Goal: Task Accomplishment & Management: Complete application form

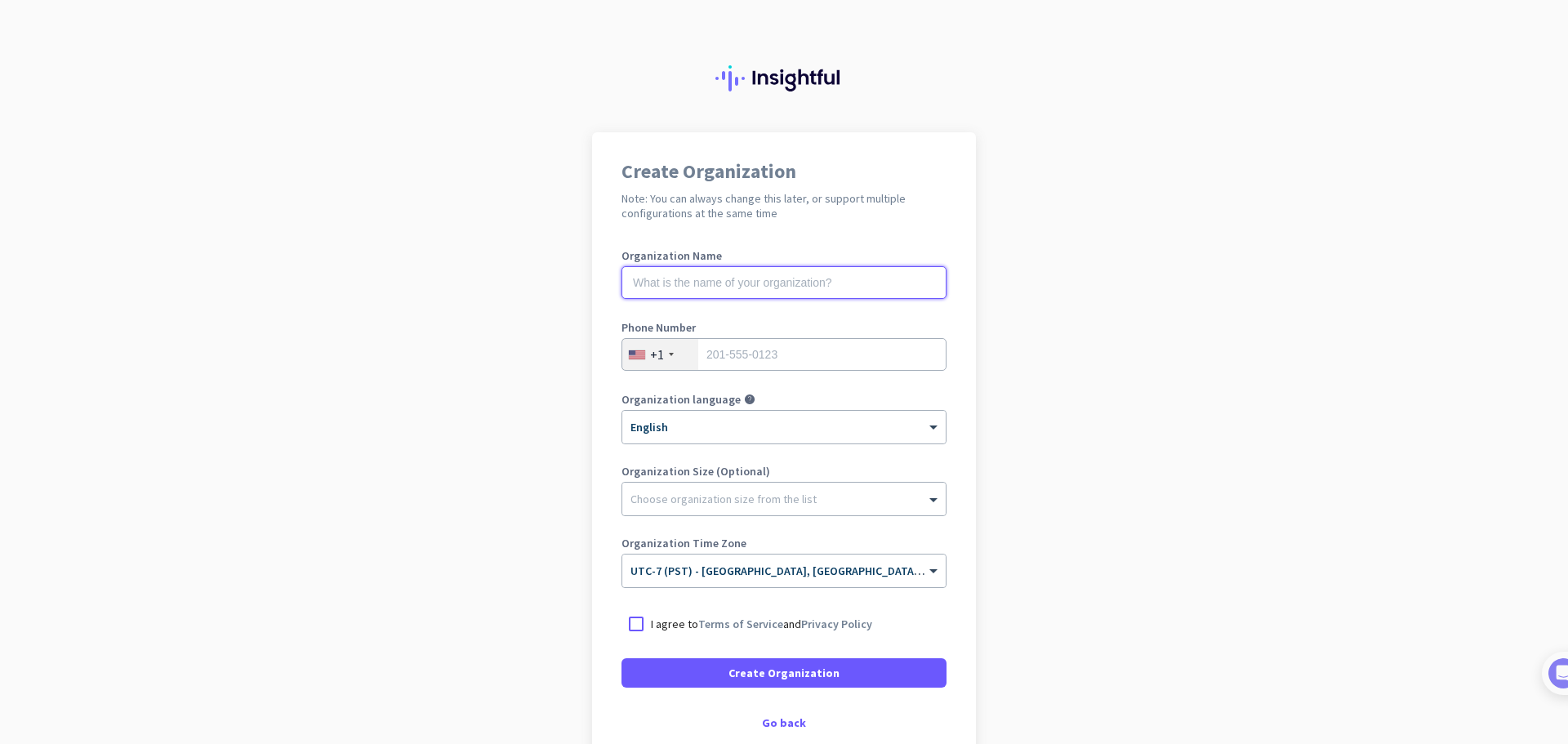
click at [655, 281] on input "text" at bounding box center [784, 282] width 325 height 33
type input "s"
type input "[PERSON_NAME]"
click at [718, 352] on input "tel" at bounding box center [784, 354] width 325 height 33
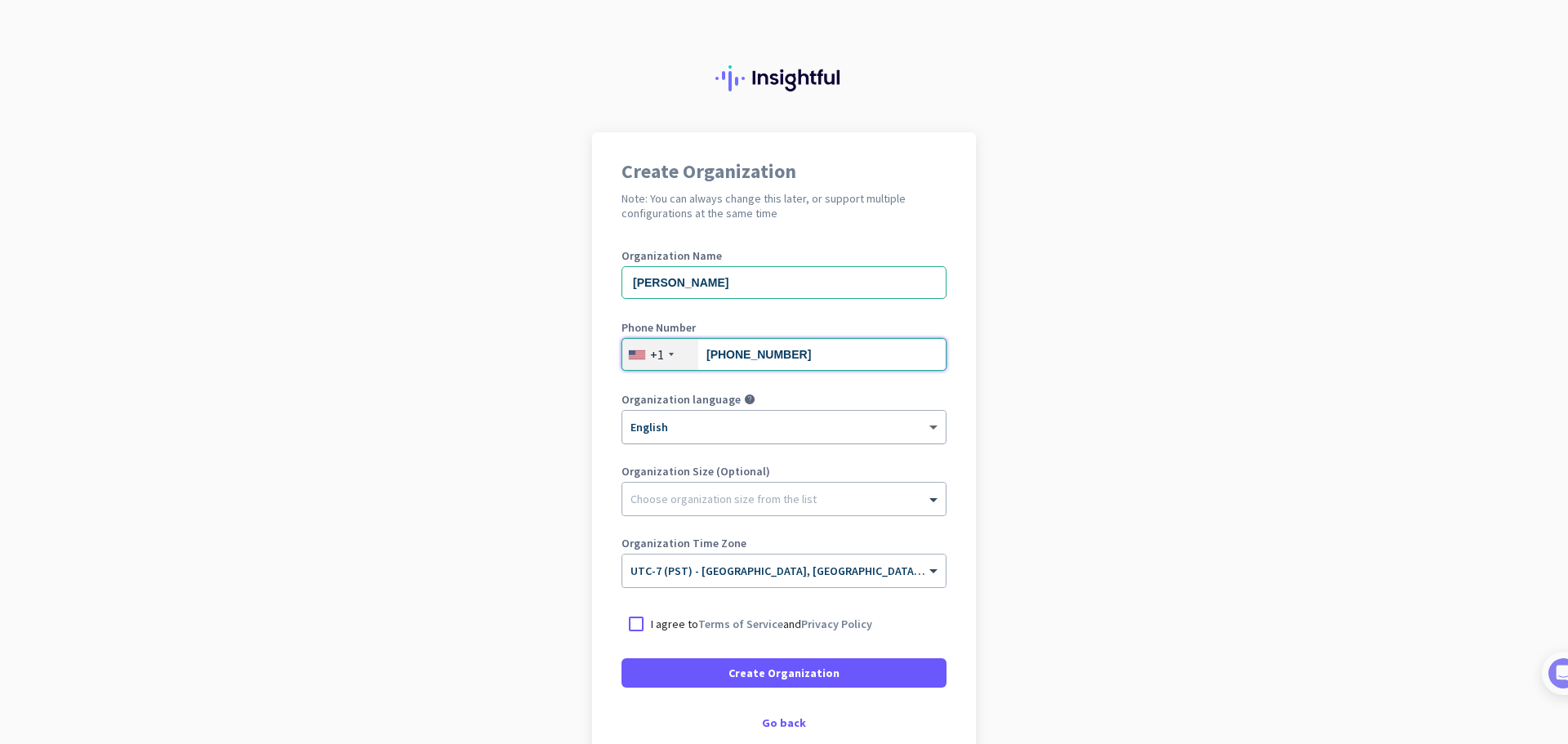
type input "[PHONE_NUMBER]"
click at [934, 426] on span at bounding box center [935, 427] width 20 height 14
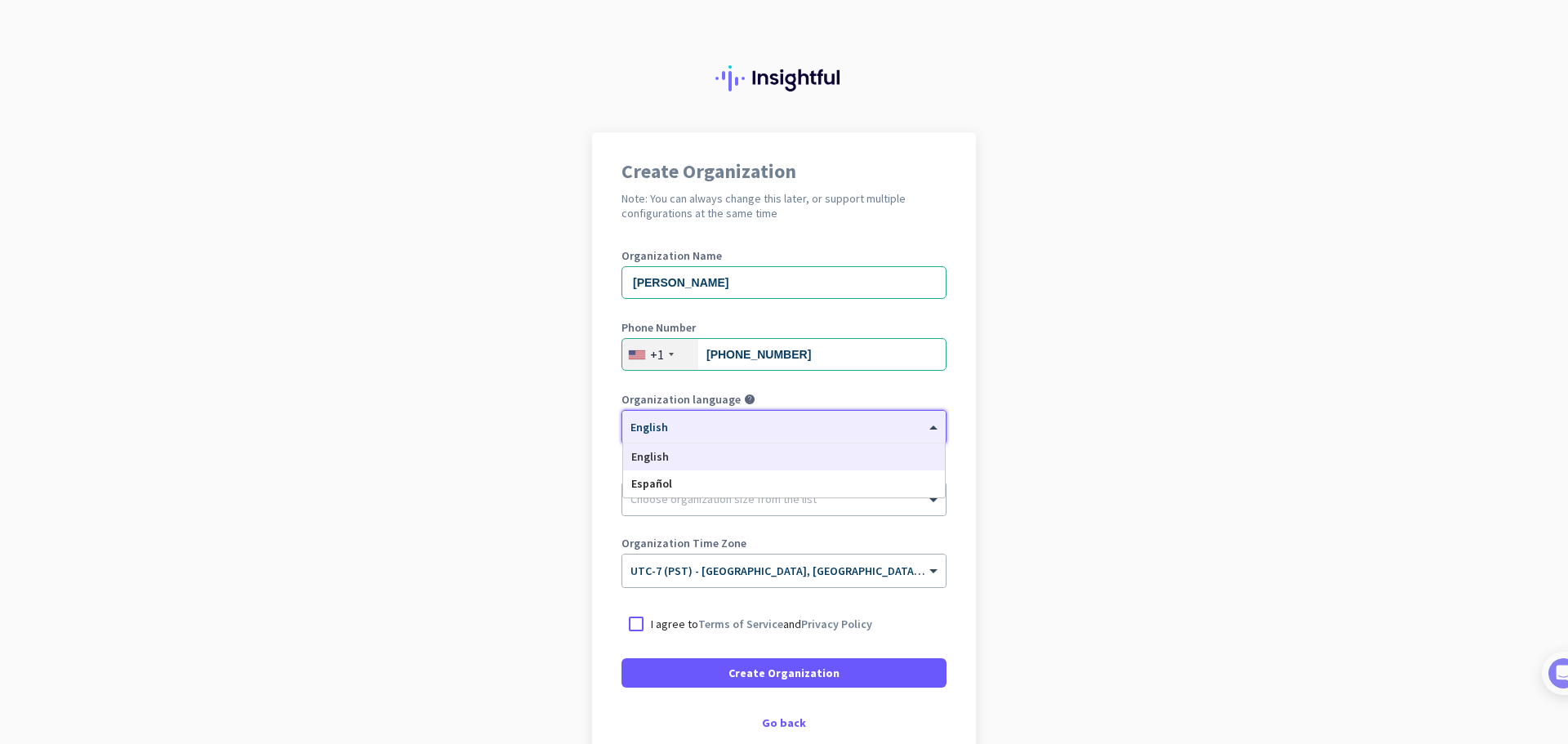
click at [1135, 423] on app-onboarding-organization "Create Organization Note: You can always change this later, or support multiple…" at bounding box center [784, 485] width 1568 height 707
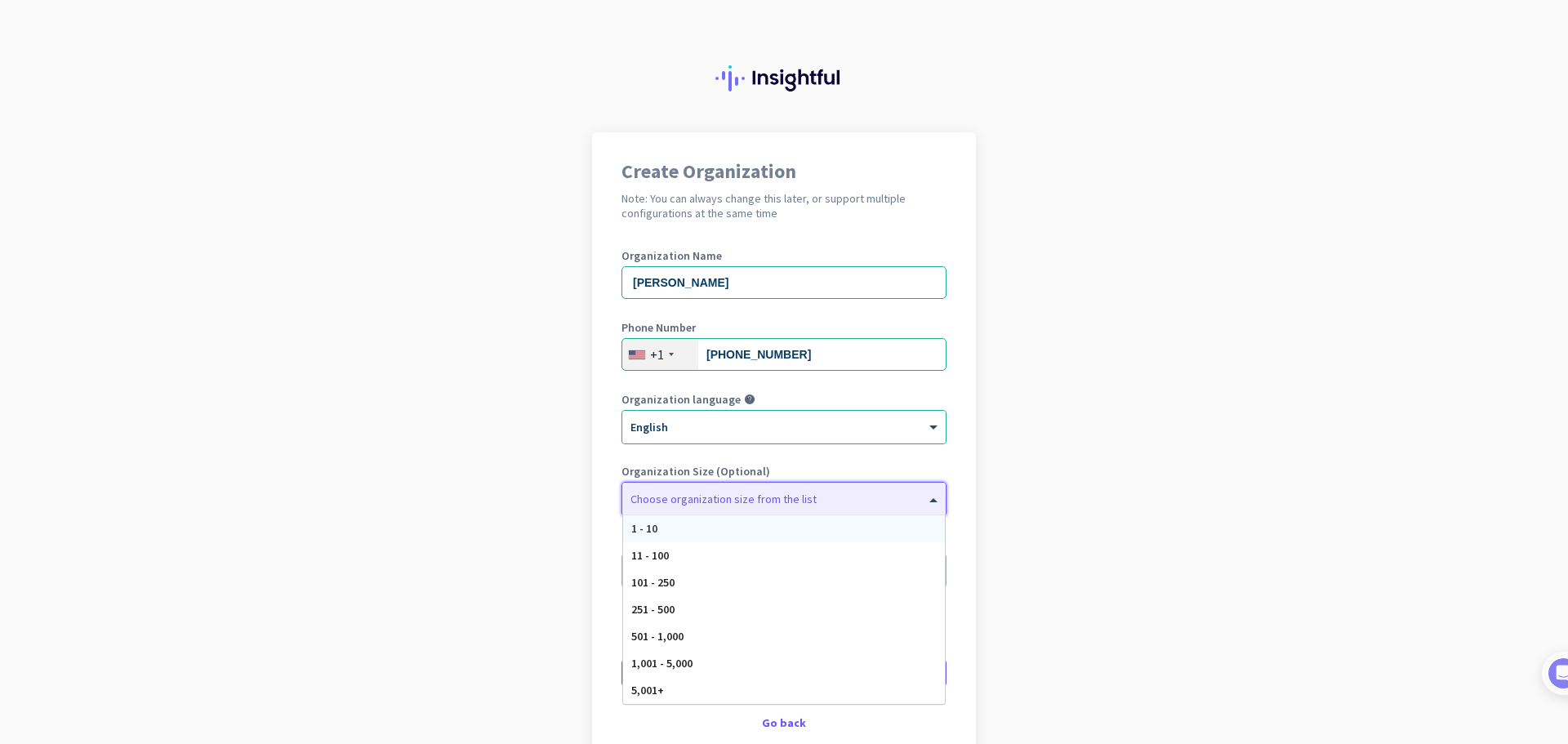
click at [919, 490] on div at bounding box center [784, 495] width 323 height 17
click at [631, 521] on span "1 - 10" at bounding box center [644, 528] width 26 height 15
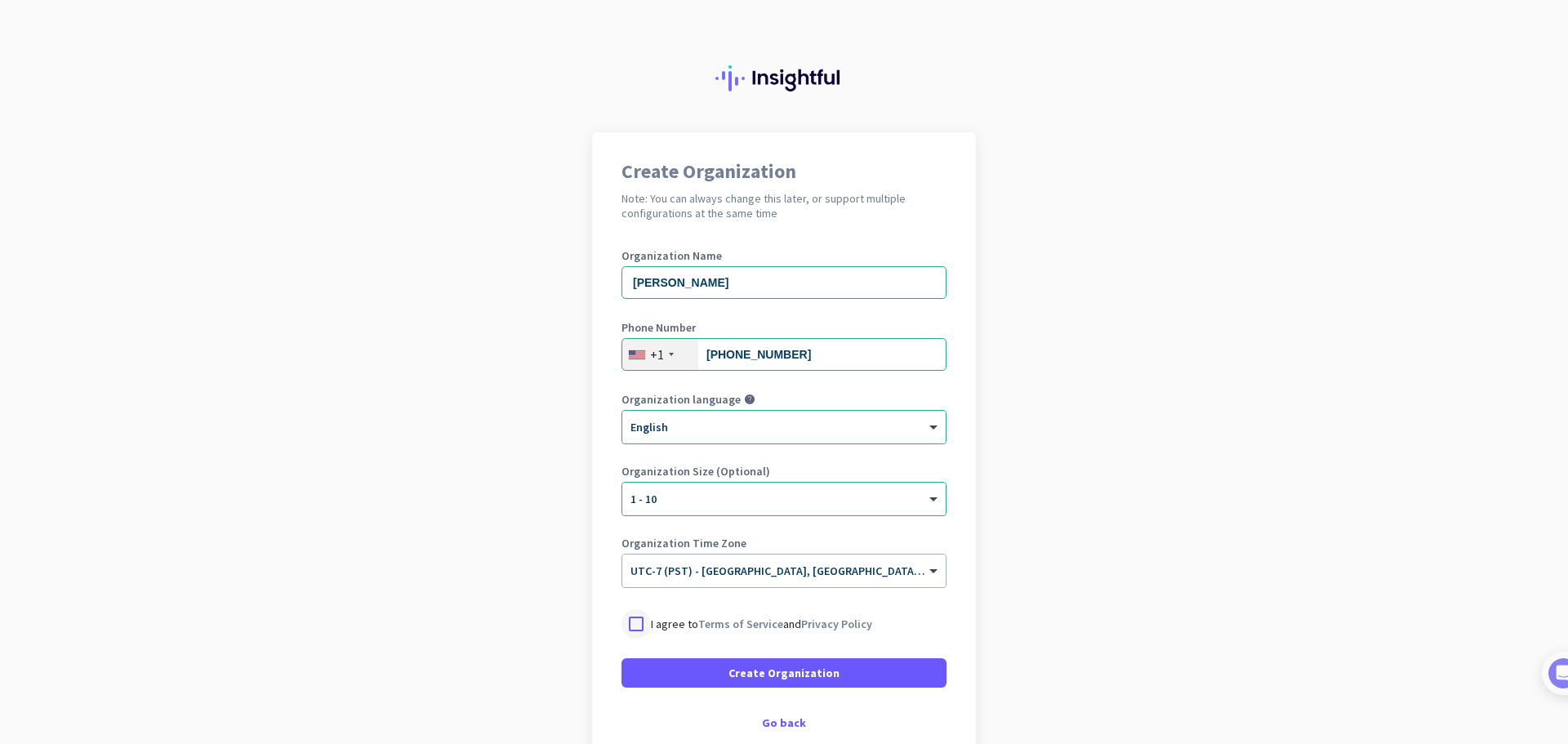
click at [633, 621] on div at bounding box center [635, 623] width 29 height 29
click at [733, 621] on link "Terms of Service" at bounding box center [740, 624] width 85 height 15
click at [781, 675] on span "Create Organization" at bounding box center [784, 673] width 111 height 17
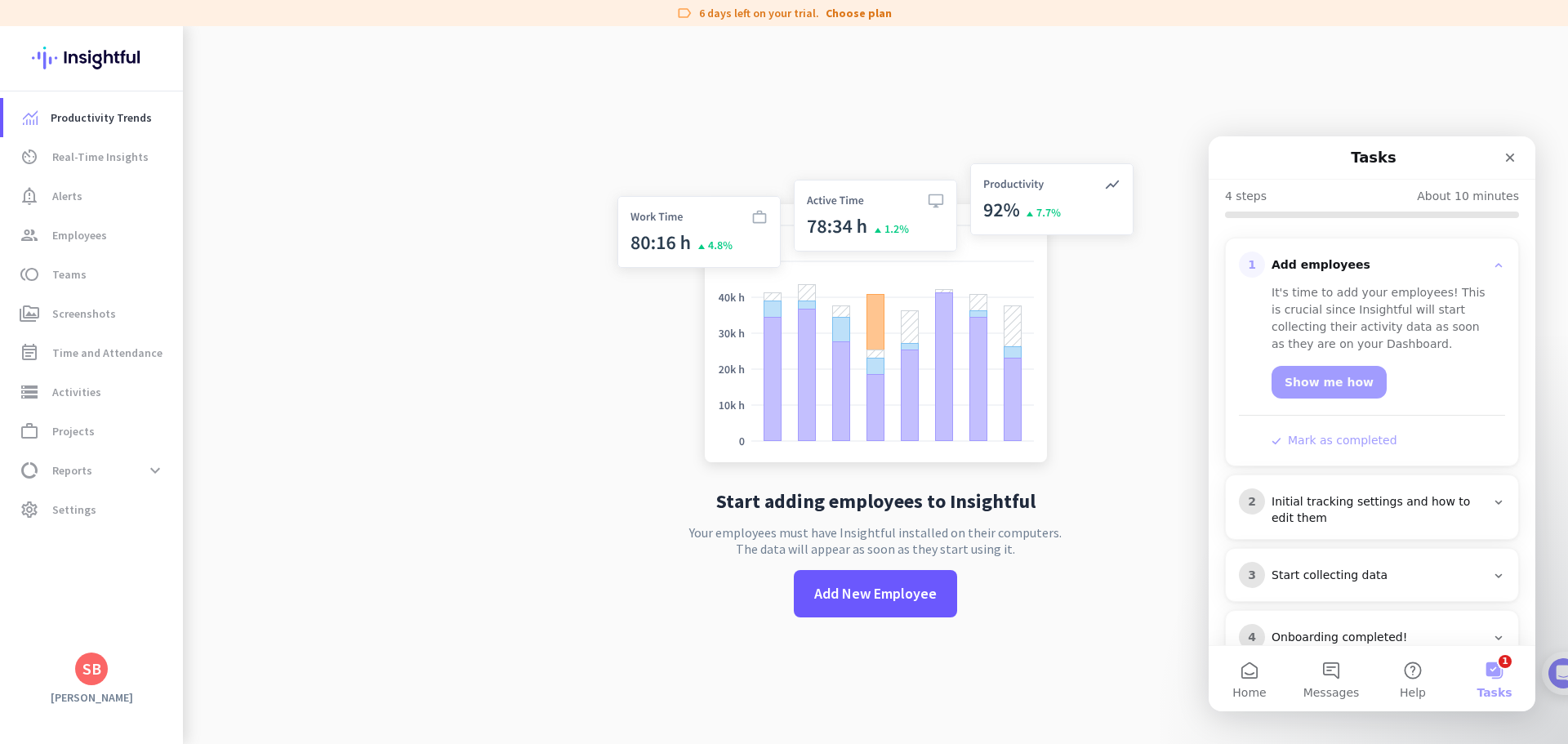
scroll to position [207, 0]
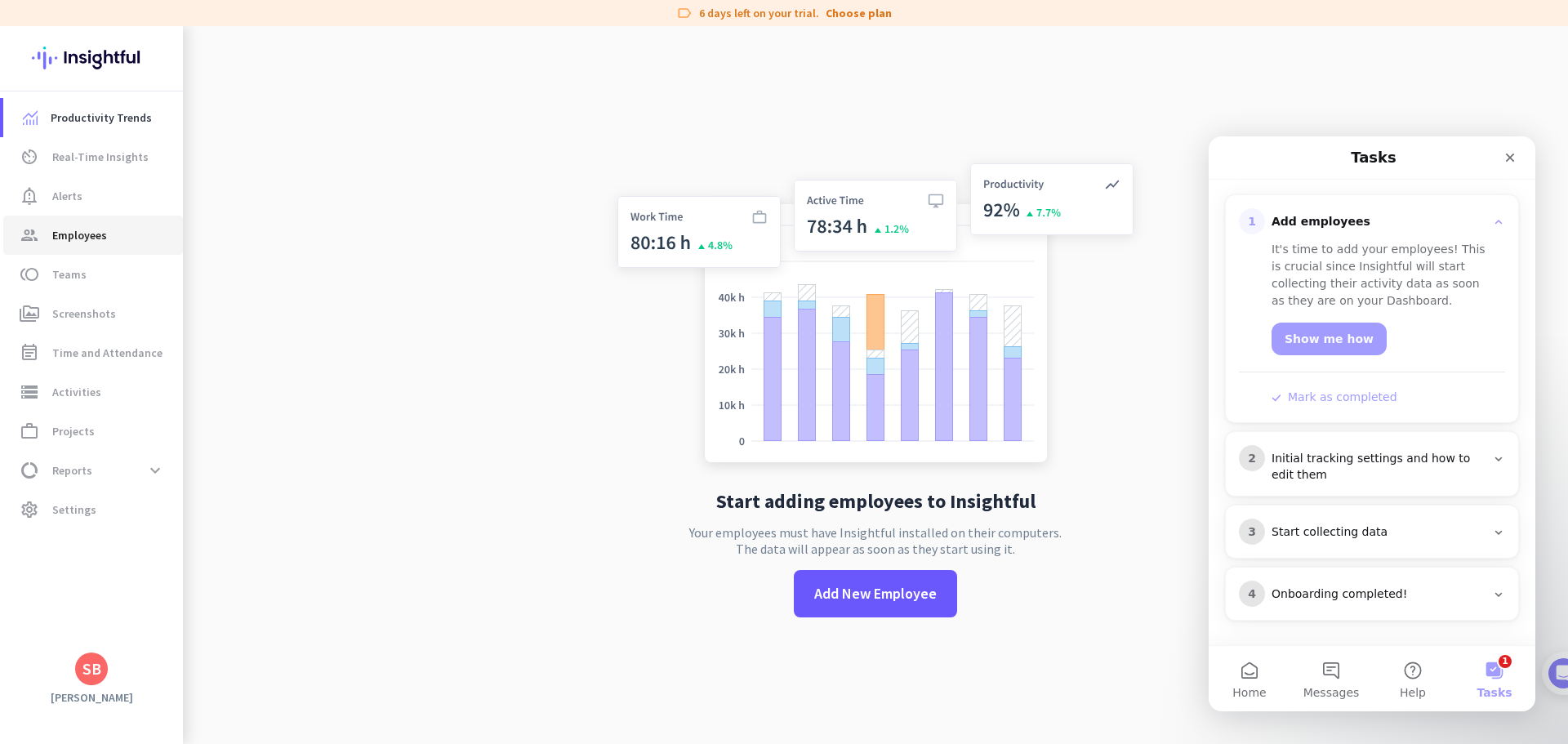
click at [65, 243] on span "Employees" at bounding box center [79, 234] width 54 height 19
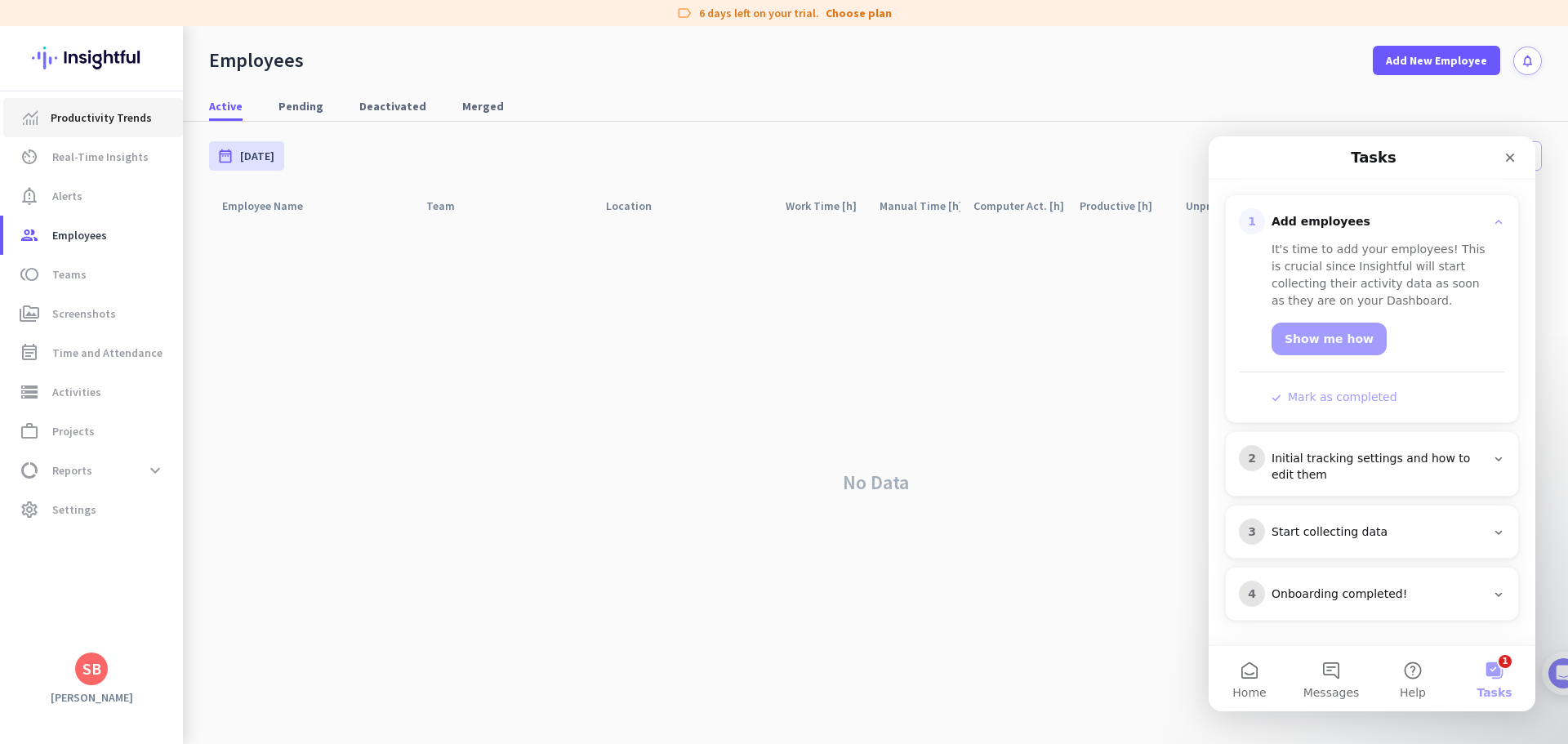
click at [60, 107] on link "Productivity Trends" at bounding box center [93, 117] width 180 height 39
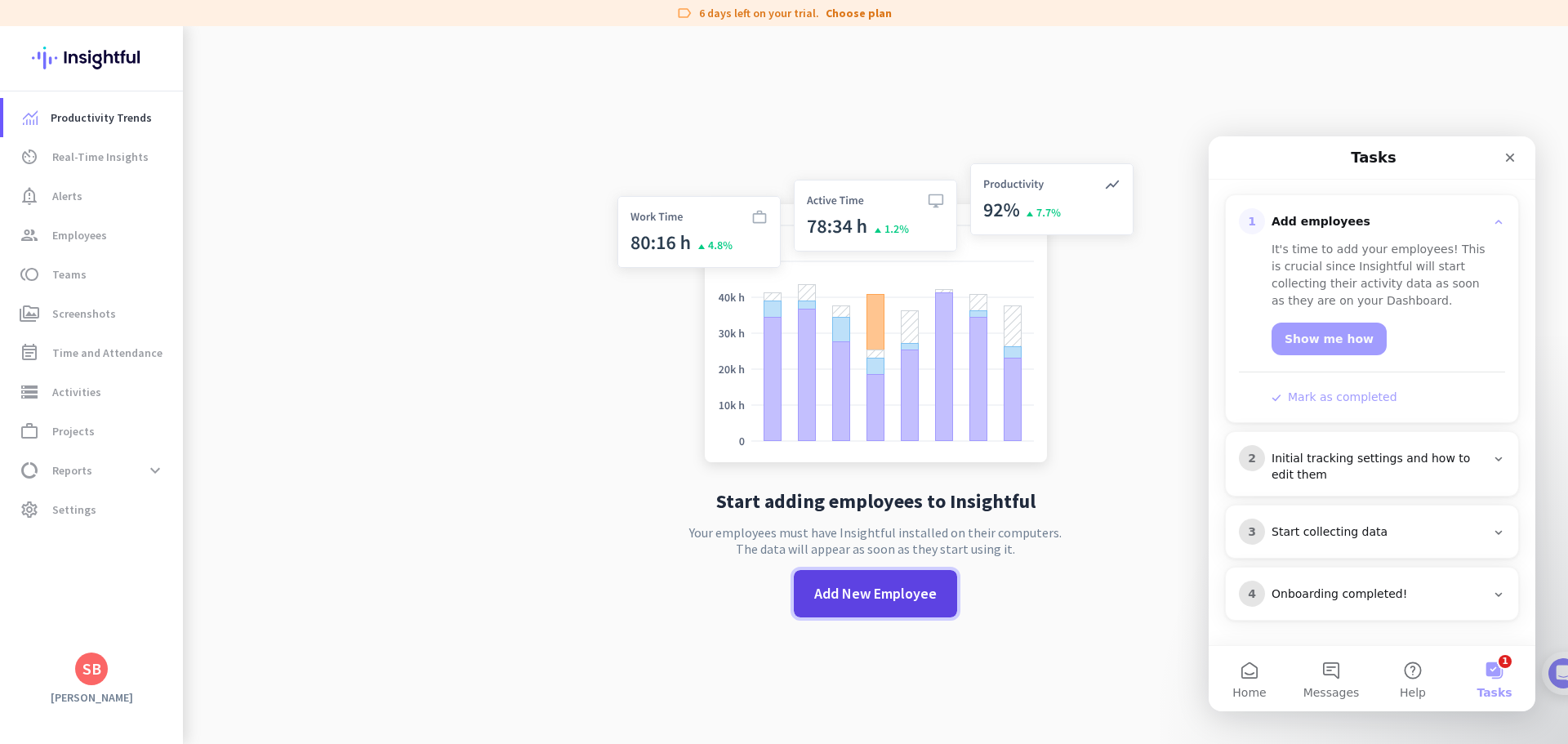
click at [862, 591] on span "Add New Employee" at bounding box center [876, 593] width 122 height 21
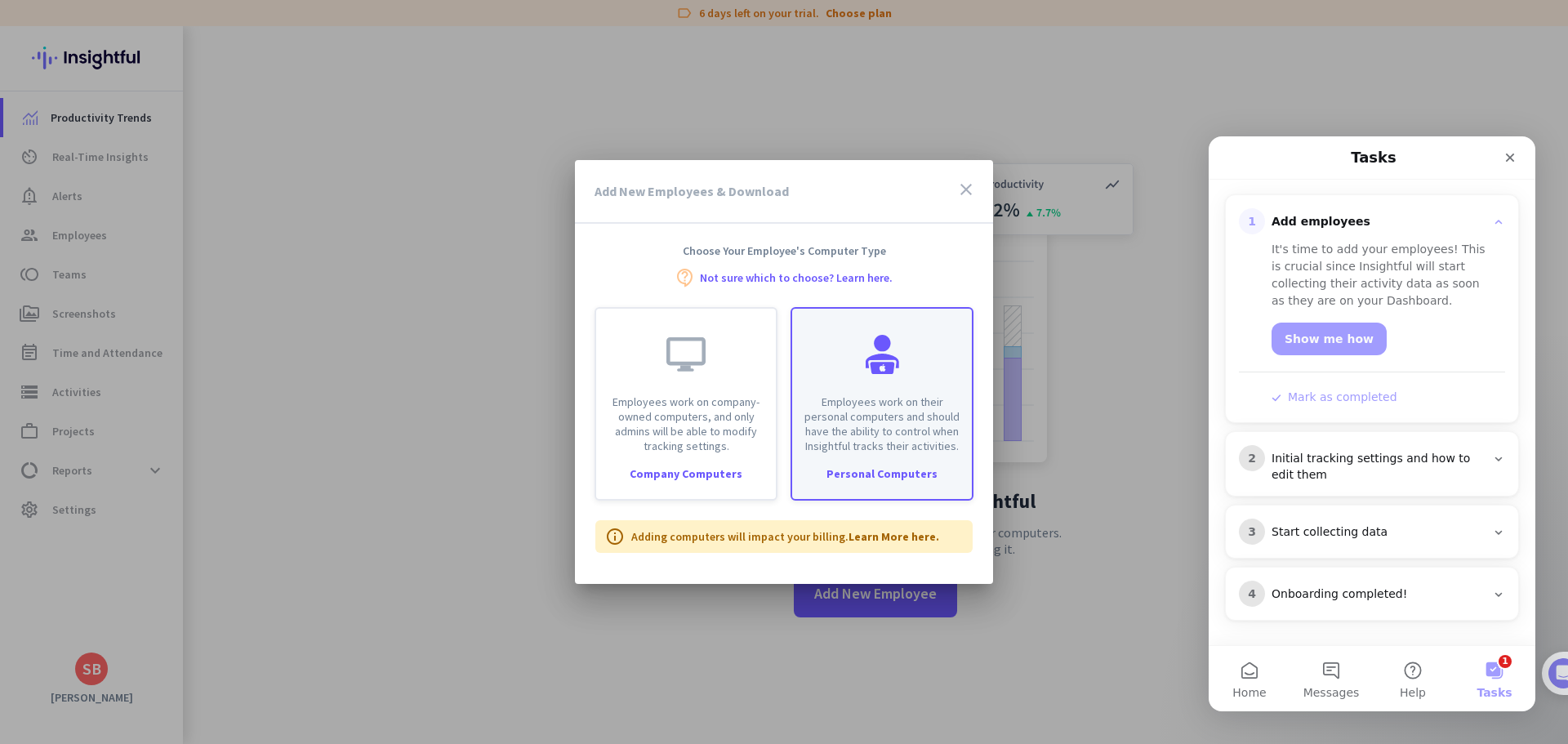
click at [882, 428] on p "Employees work on their personal computers and should have the ability to contr…" at bounding box center [882, 423] width 160 height 59
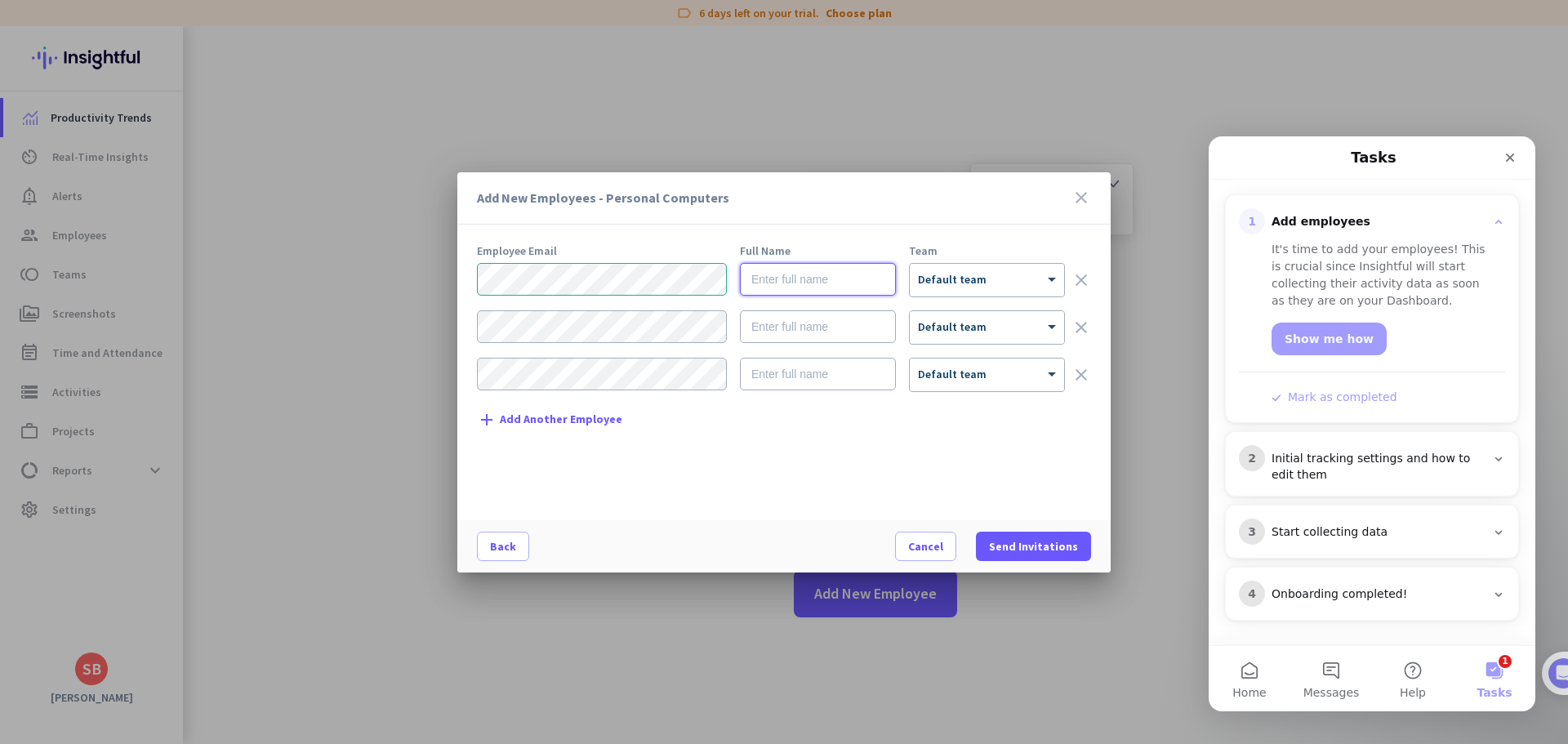
click at [759, 291] on input "text" at bounding box center [818, 279] width 156 height 33
type input "[PERSON_NAME]"
click at [1056, 278] on span at bounding box center [1054, 280] width 20 height 14
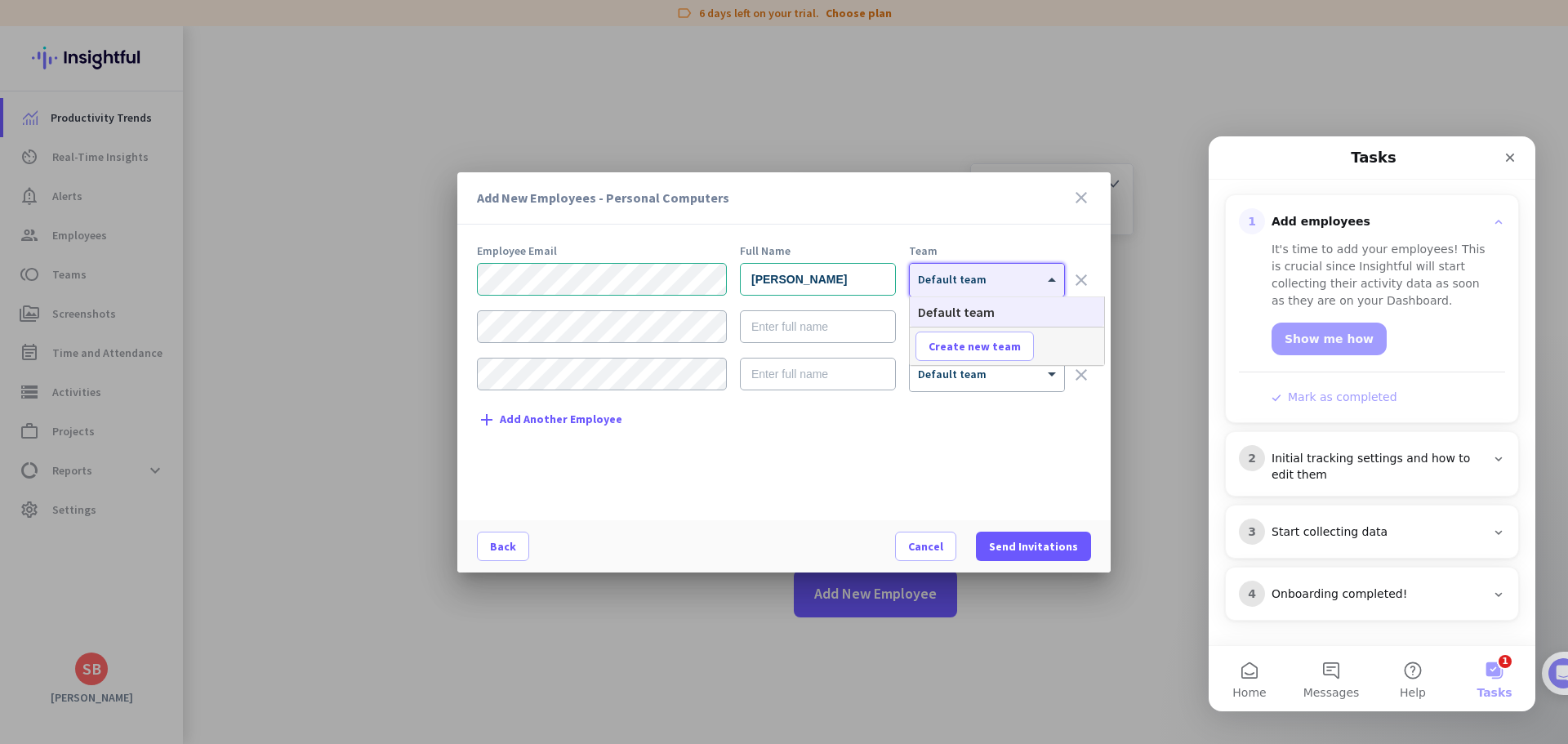
click at [1056, 278] on span at bounding box center [1054, 280] width 20 height 14
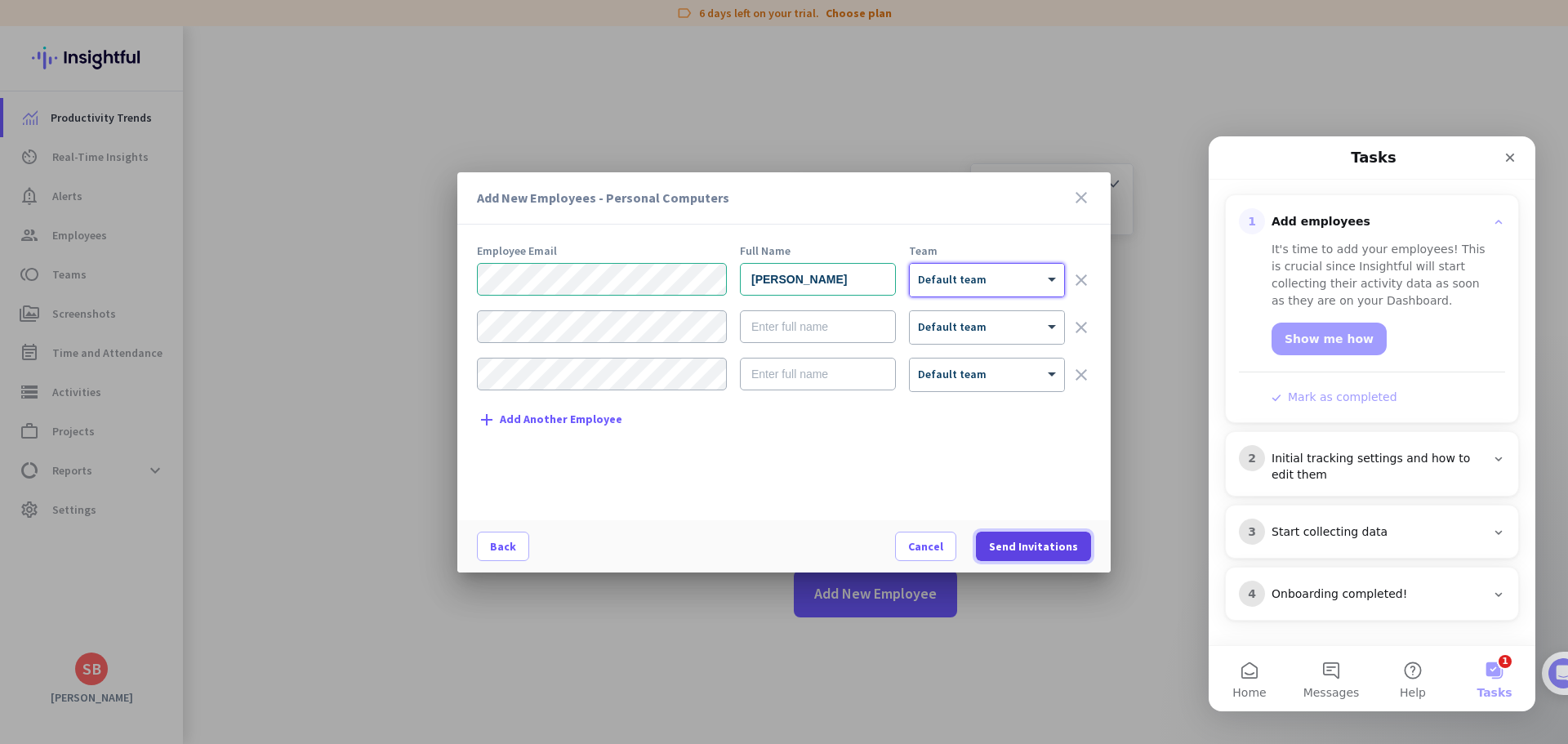
click at [1056, 547] on span "Send Invitations" at bounding box center [1034, 546] width 89 height 17
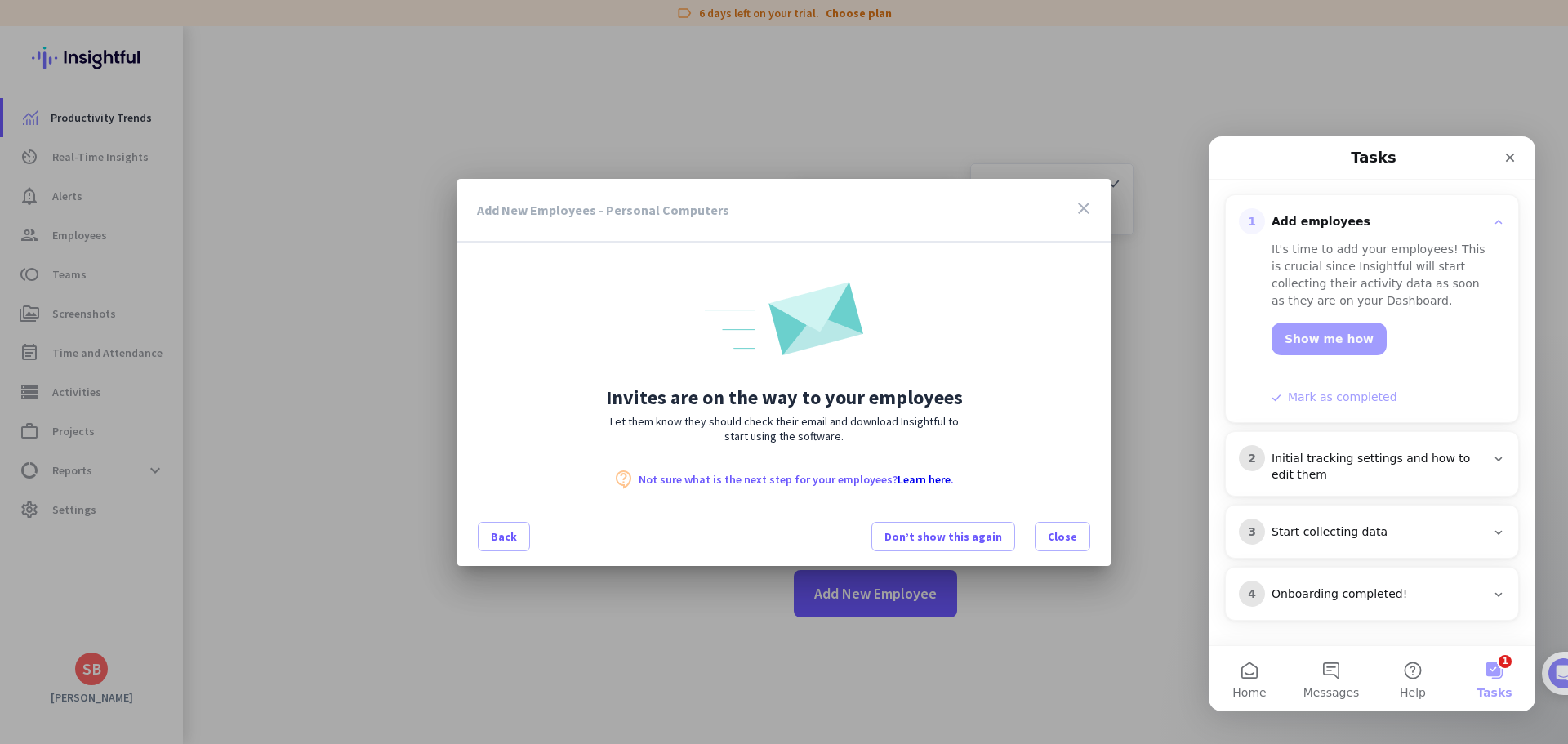
click at [1094, 537] on div "Back Don’t show this again Close" at bounding box center [784, 536] width 654 height 55
click at [1082, 538] on span at bounding box center [1062, 536] width 54 height 39
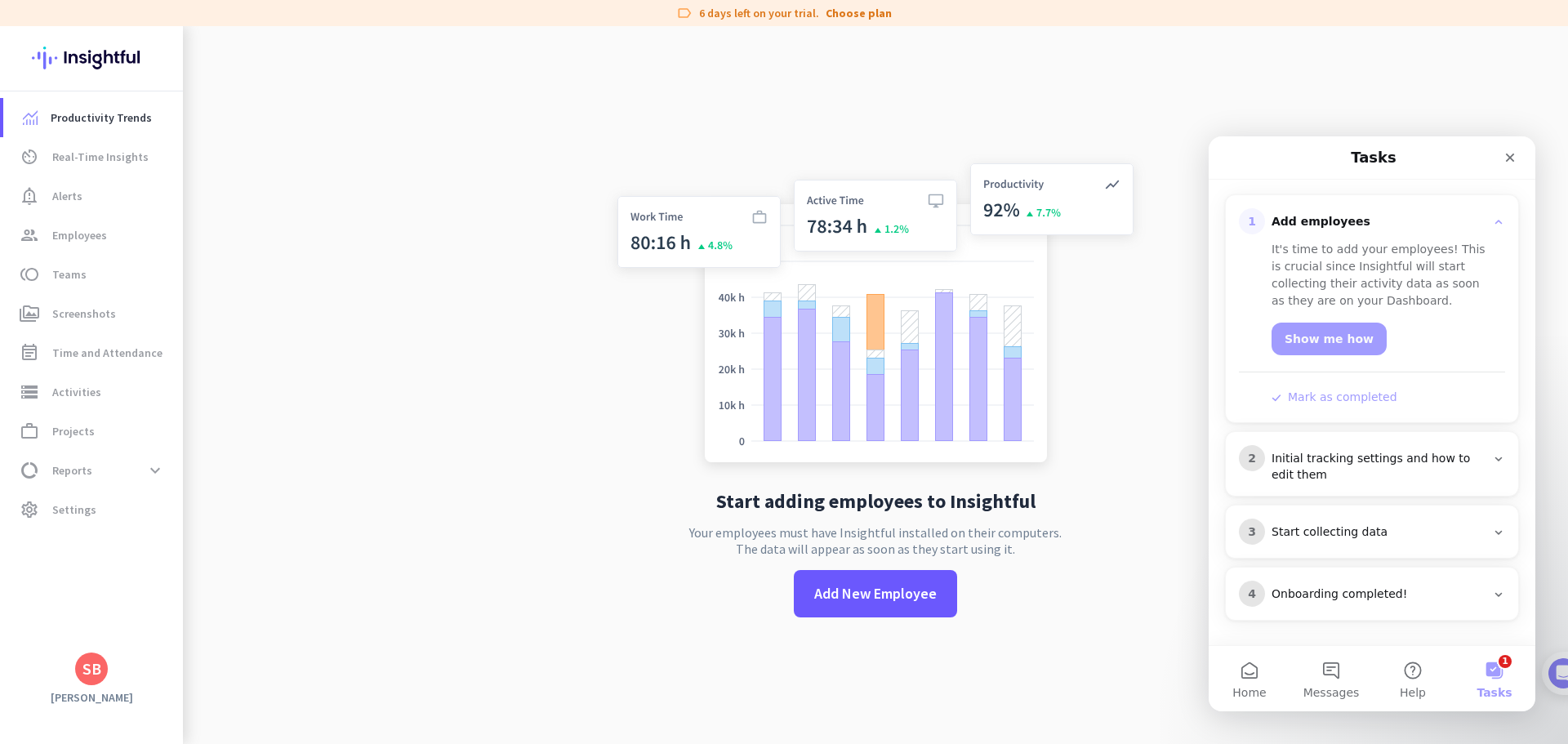
click at [1344, 593] on div "Onboarding completed!" at bounding box center [1379, 595] width 214 height 17
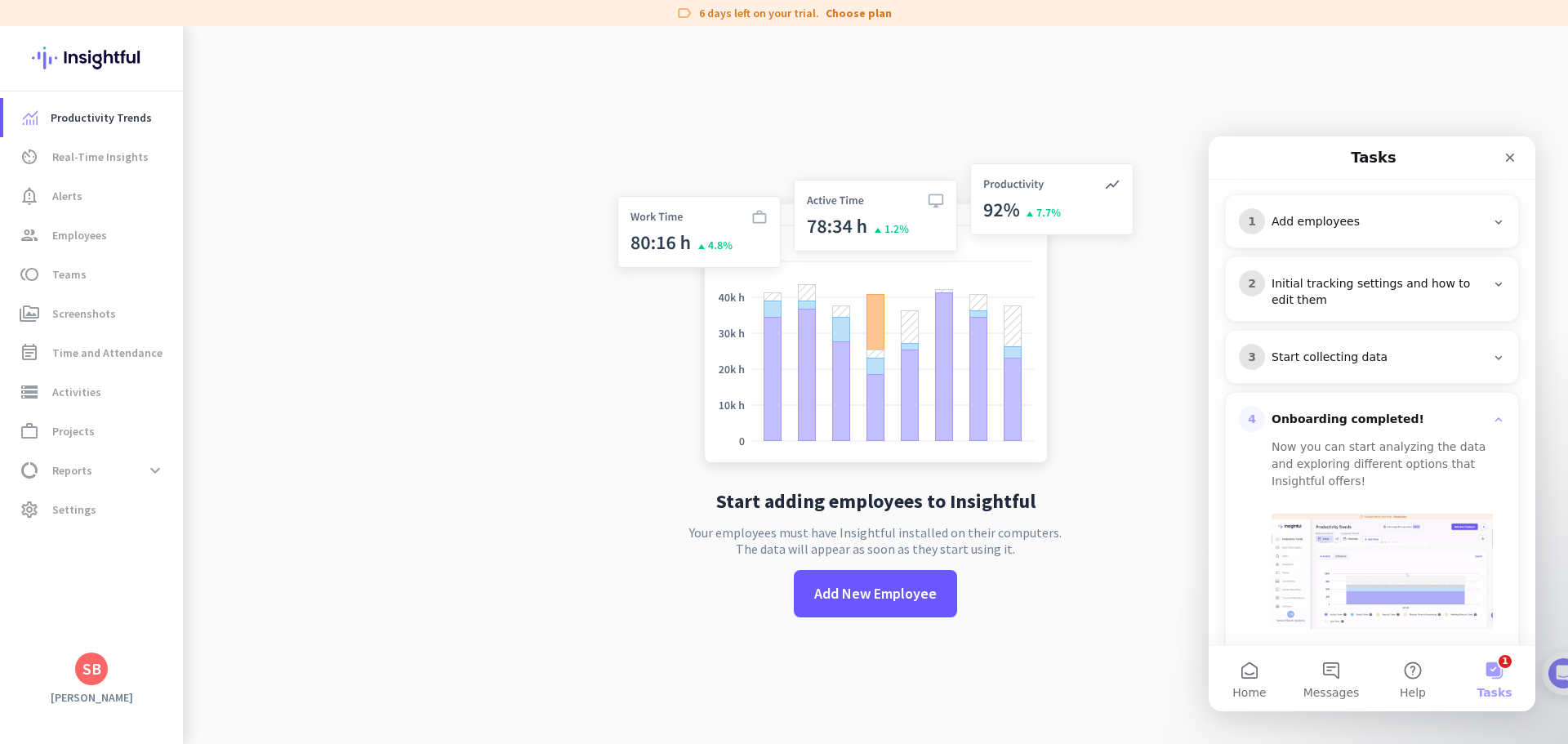
scroll to position [252, 0]
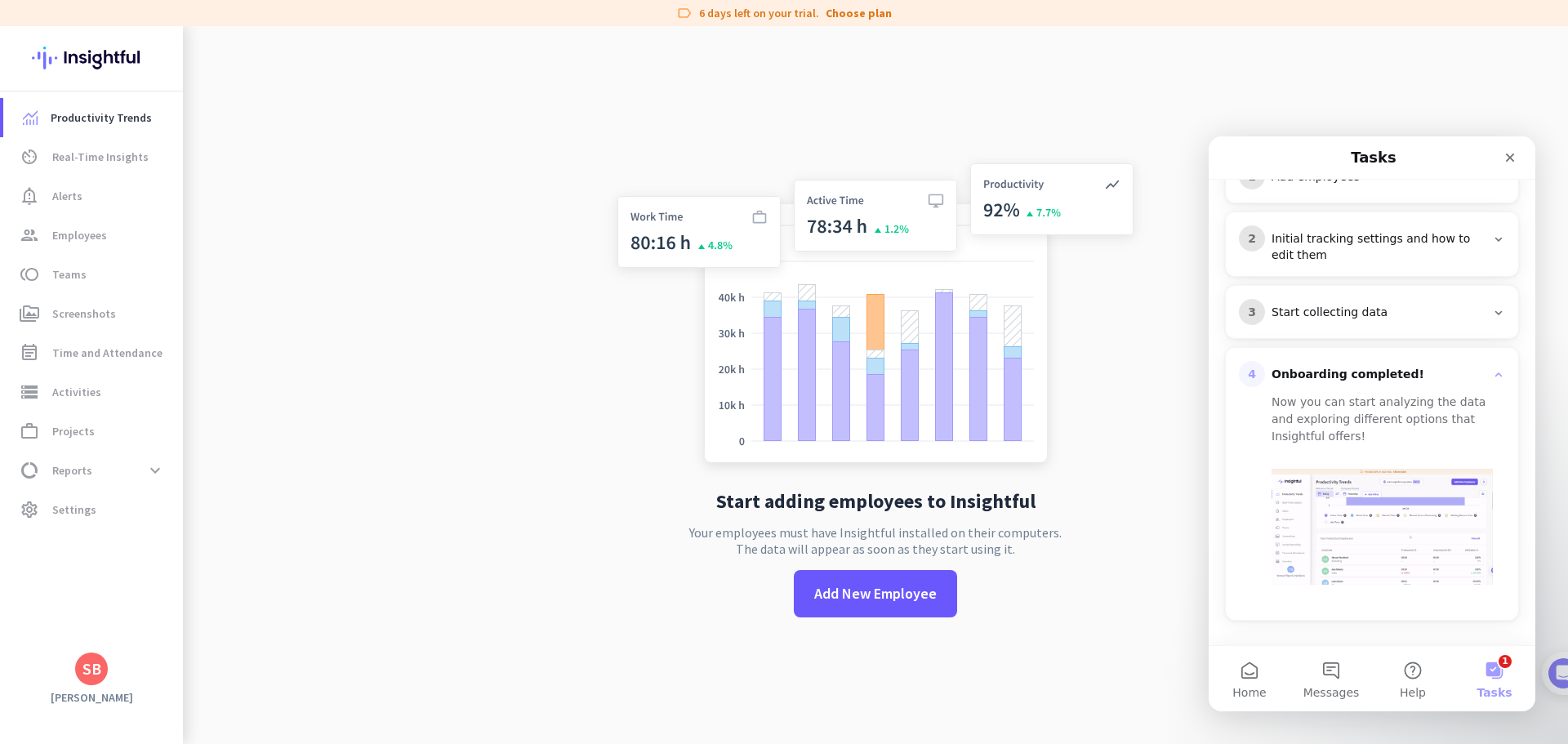
click at [1503, 668] on button "1 Tasks" at bounding box center [1495, 679] width 82 height 65
click at [1365, 545] on img "Intercom messenger" at bounding box center [1382, 526] width 221 height 116
click at [90, 160] on span "Real-Time Insights" at bounding box center [100, 156] width 96 height 19
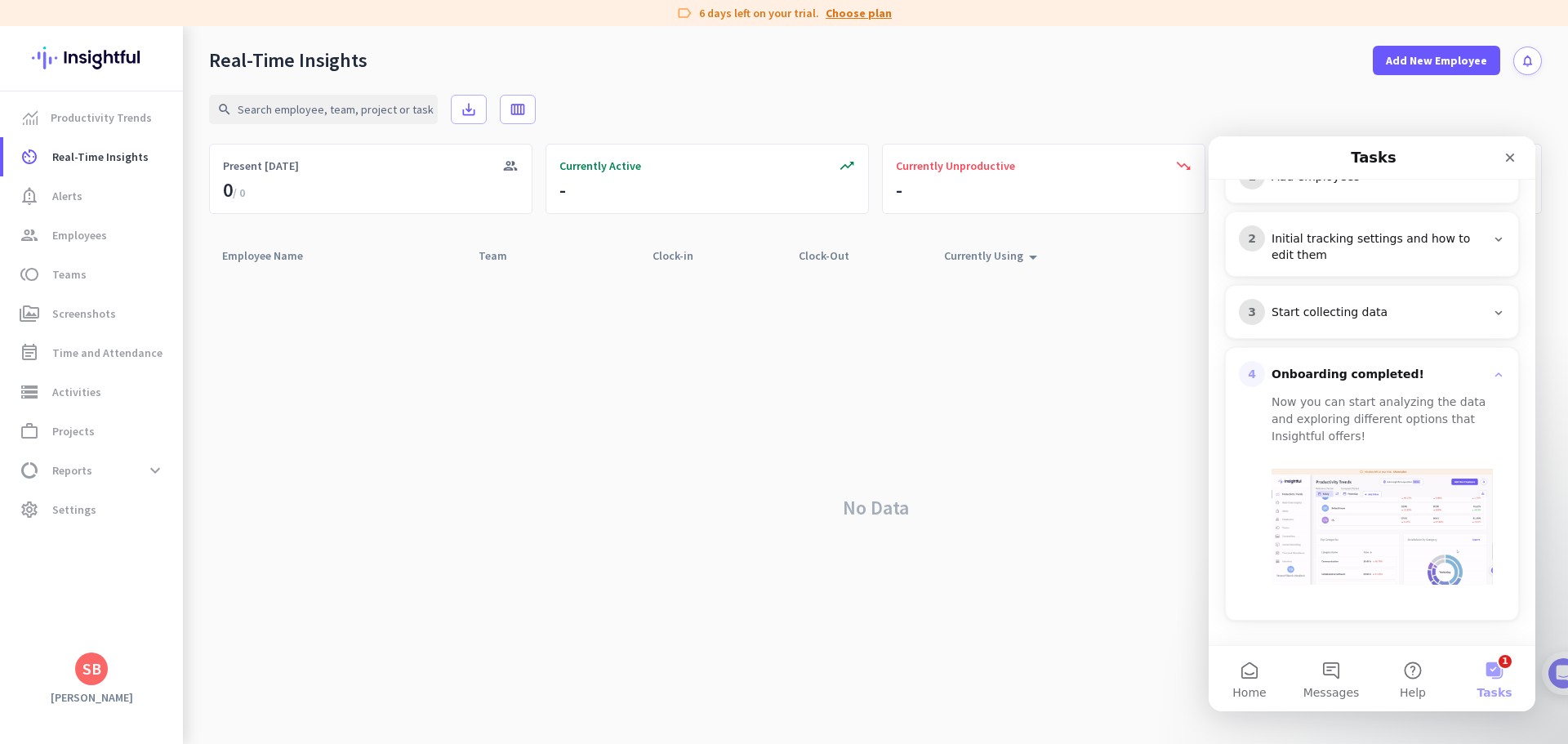
click at [864, 13] on link "Choose plan" at bounding box center [858, 13] width 66 height 17
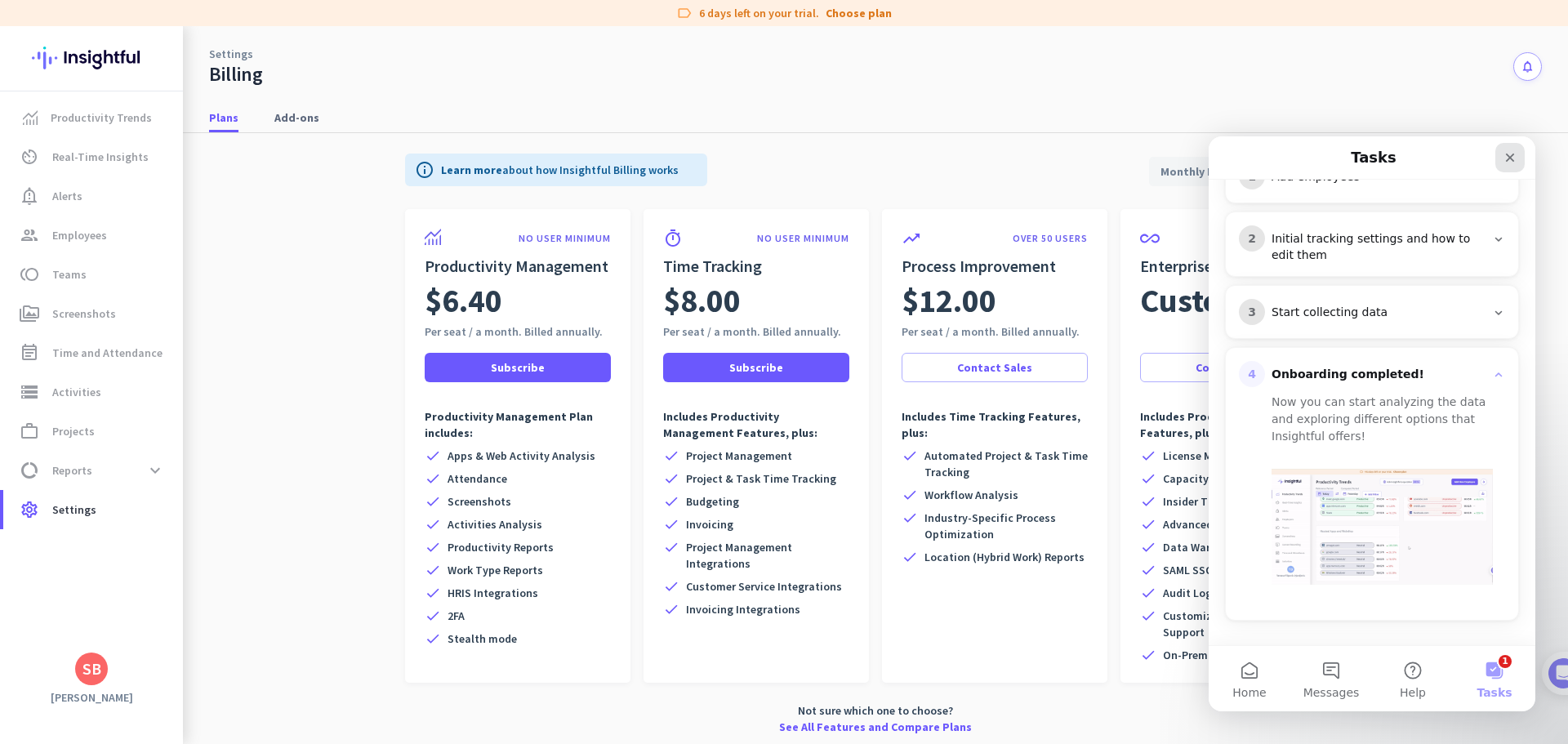
click at [1509, 160] on icon "Close" at bounding box center [1510, 157] width 9 height 9
